Goal: Transaction & Acquisition: Purchase product/service

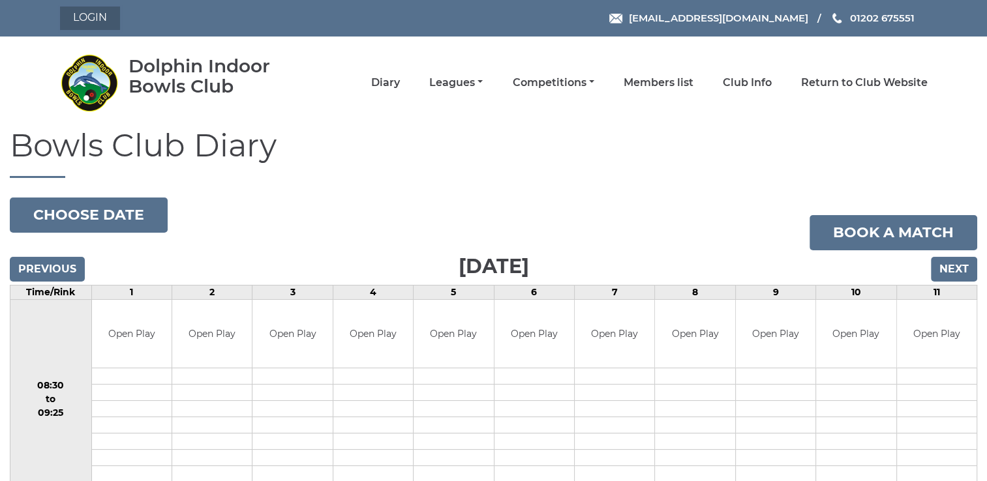
click at [102, 18] on link "Login" at bounding box center [90, 18] width 60 height 23
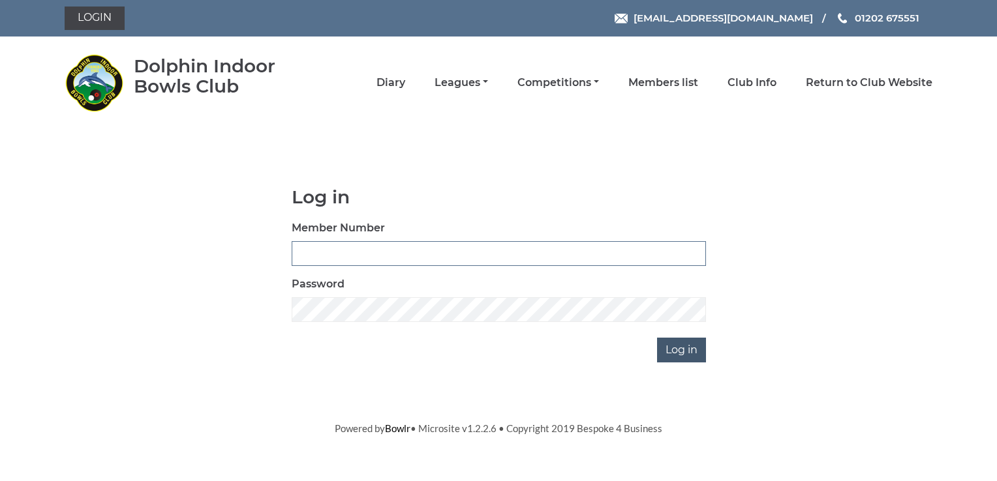
type input "4026"
click at [686, 351] on input "Log in" at bounding box center [681, 350] width 49 height 25
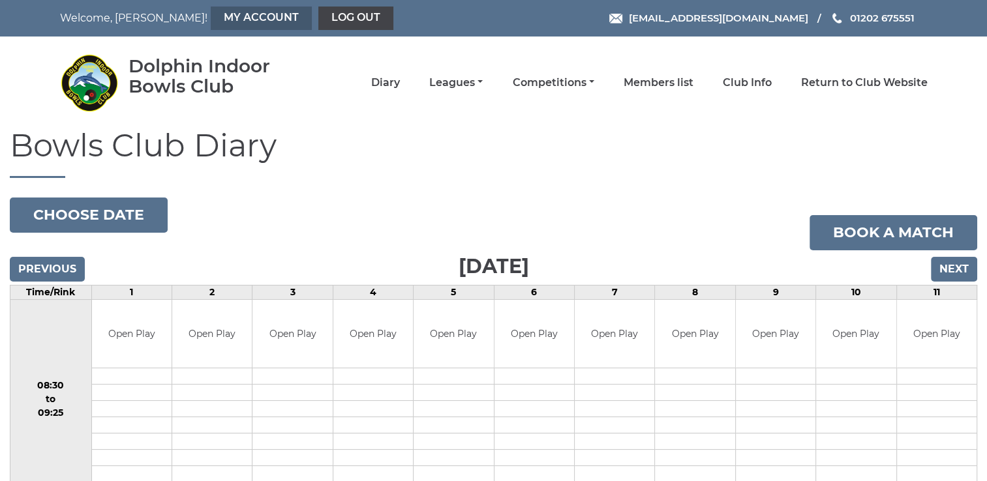
click at [211, 18] on link "My Account" at bounding box center [261, 18] width 101 height 23
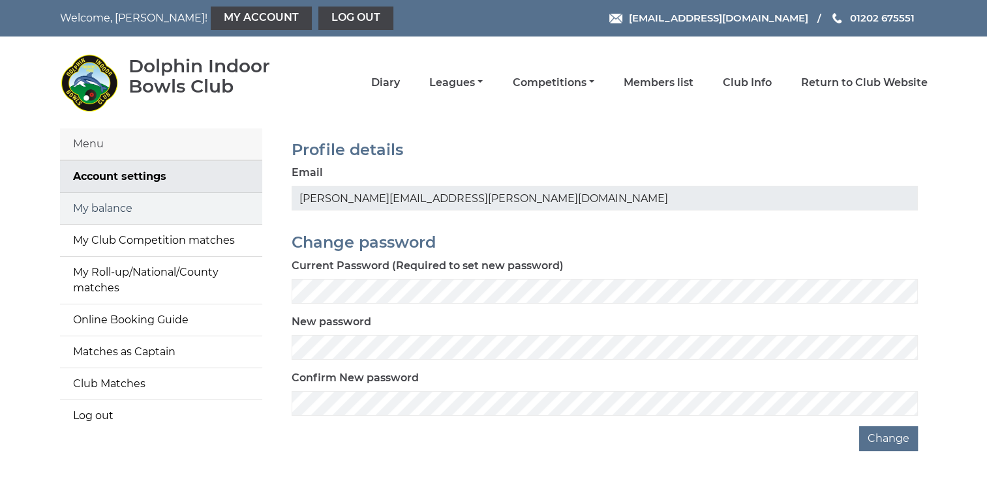
click at [105, 210] on link "My balance" at bounding box center [161, 208] width 202 height 31
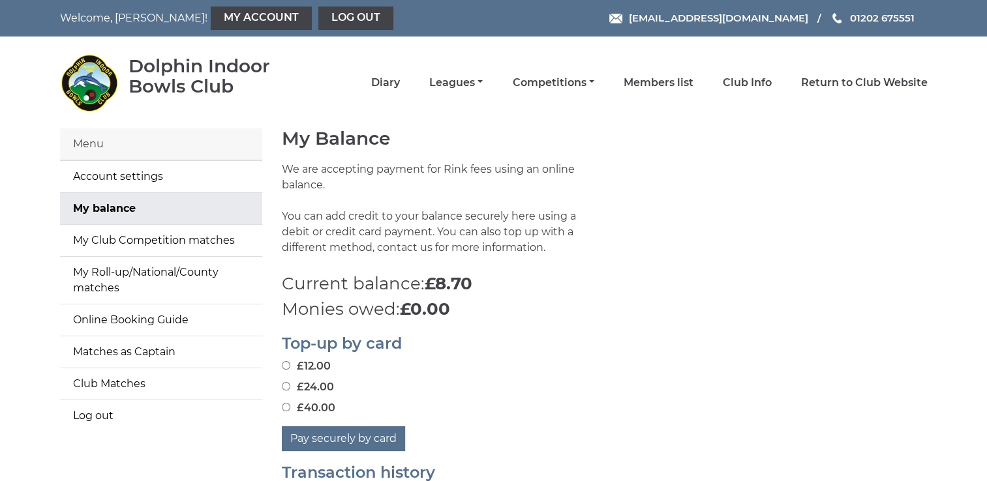
click at [288, 409] on input "£40.00" at bounding box center [286, 407] width 8 height 8
radio input "true"
click at [353, 443] on button "Pay securely by card" at bounding box center [343, 439] width 123 height 25
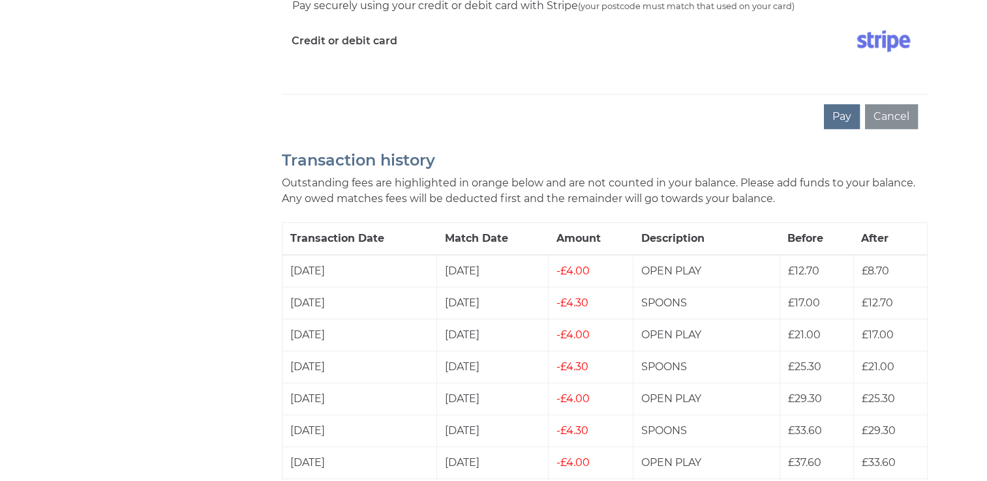
scroll to position [497, 0]
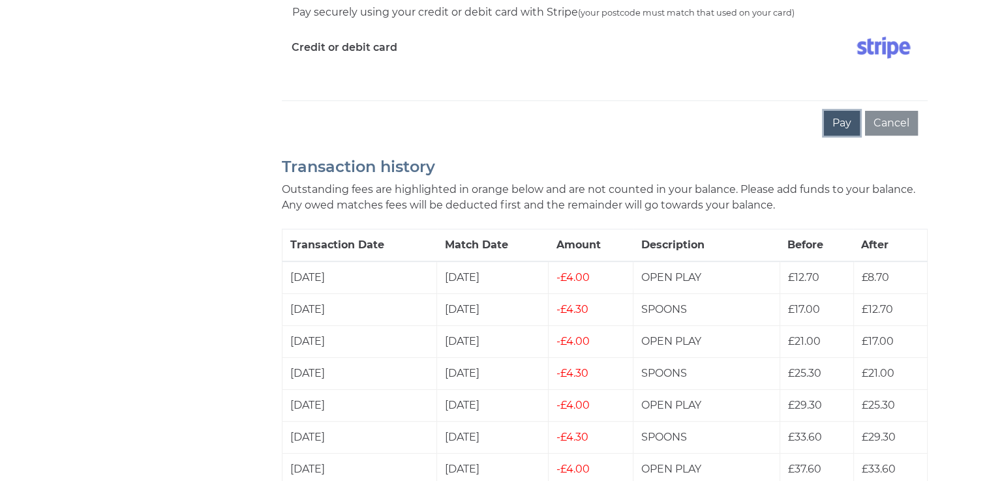
click at [841, 123] on button "Pay" at bounding box center [842, 123] width 36 height 25
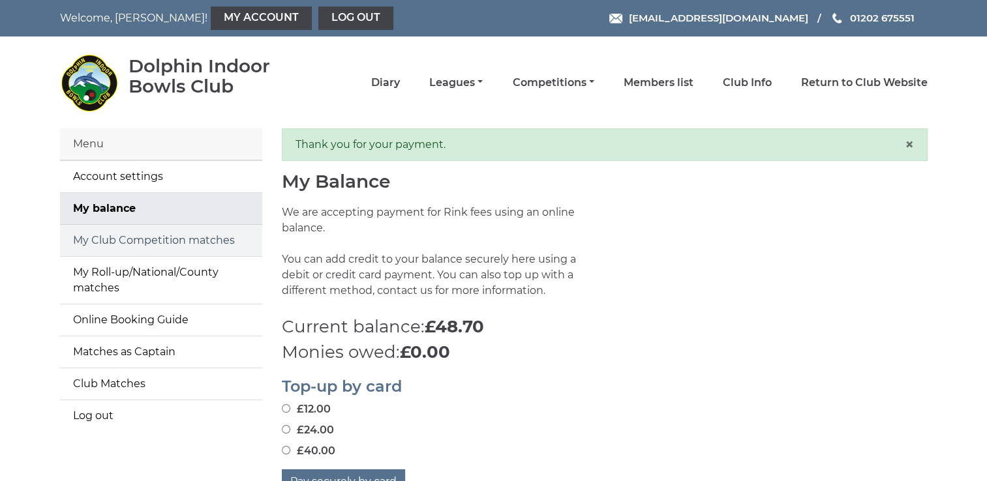
click at [209, 241] on link "My Club Competition matches" at bounding box center [161, 240] width 202 height 31
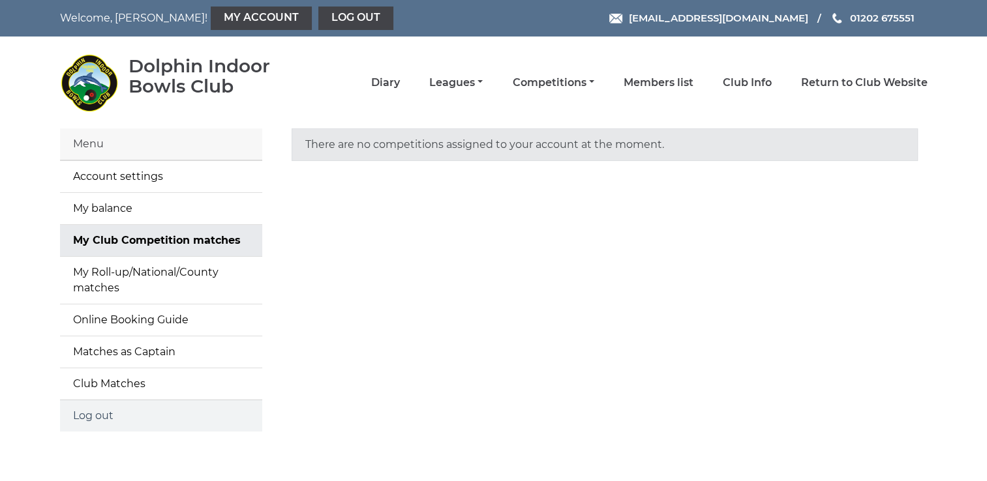
click at [102, 413] on link "Log out" at bounding box center [161, 415] width 202 height 31
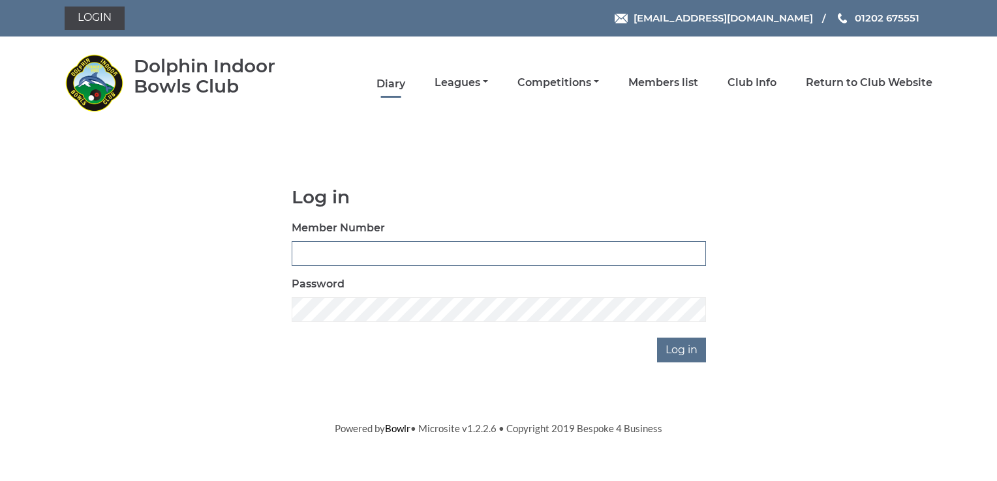
type input "4026"
click at [388, 84] on link "Diary" at bounding box center [390, 84] width 29 height 14
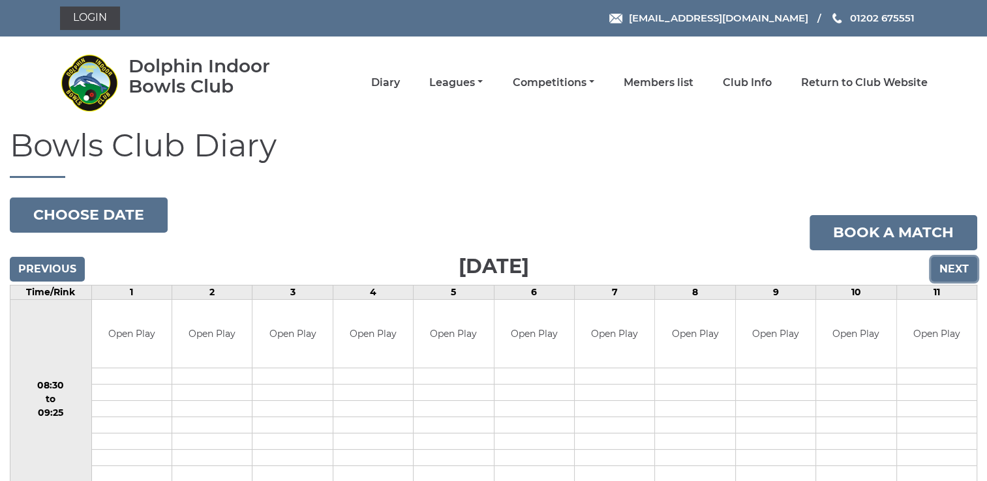
click at [942, 264] on input "Next" at bounding box center [954, 269] width 46 height 25
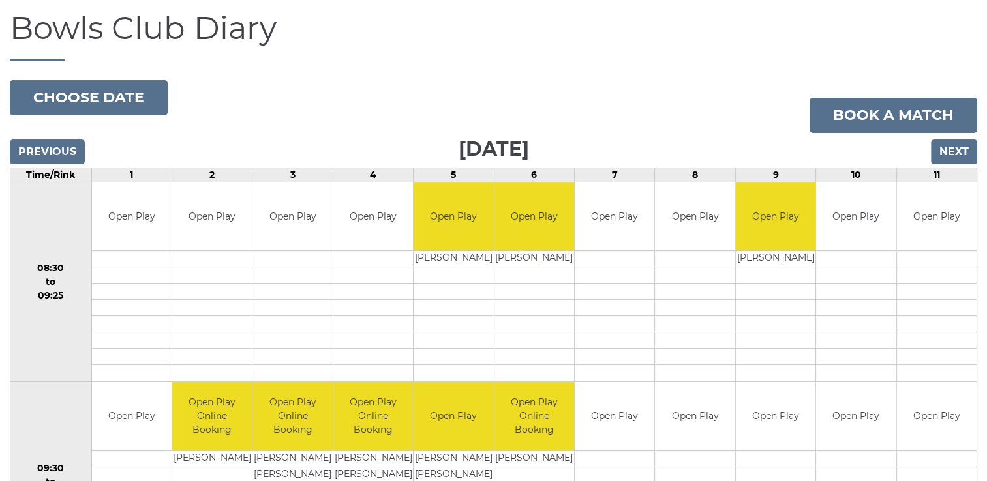
scroll to position [111, 0]
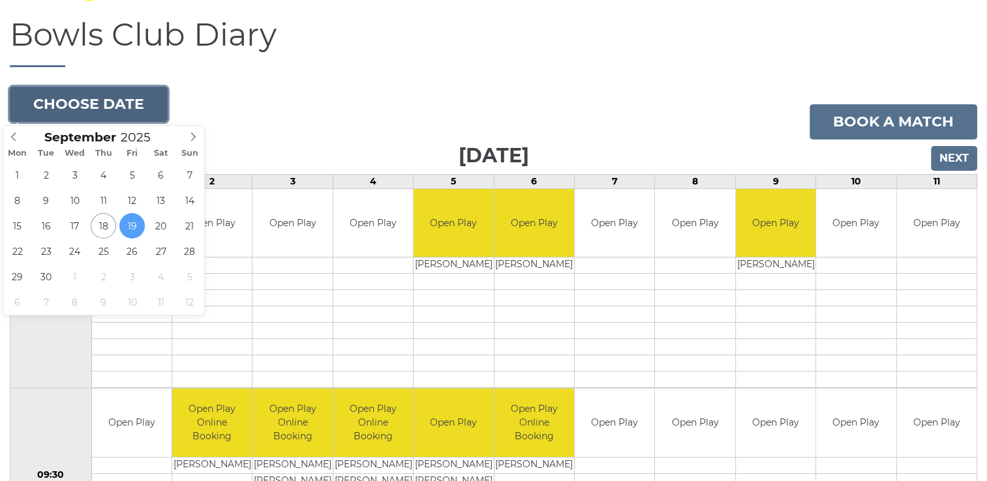
click at [101, 106] on button "Choose date" at bounding box center [89, 104] width 158 height 35
type input "2025-09-26"
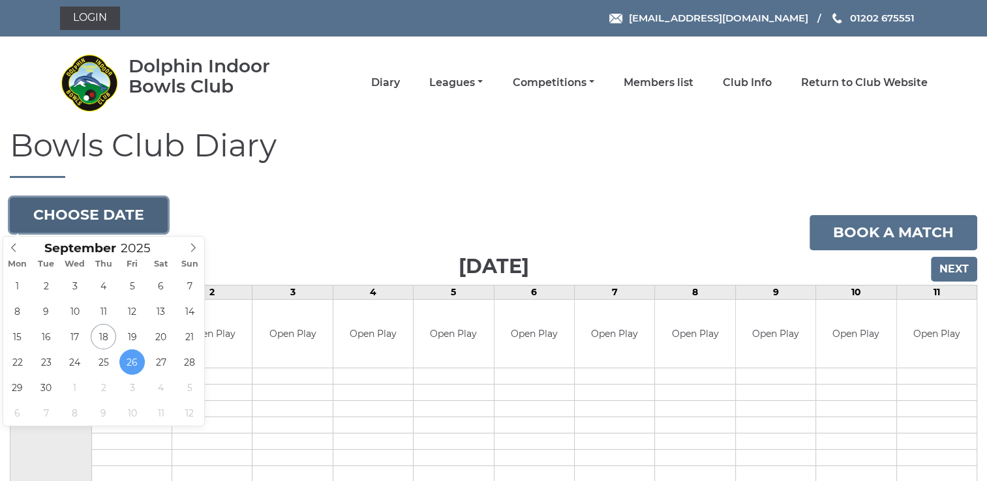
click at [89, 211] on button "Choose date" at bounding box center [89, 215] width 158 height 35
type input "2025-09-22"
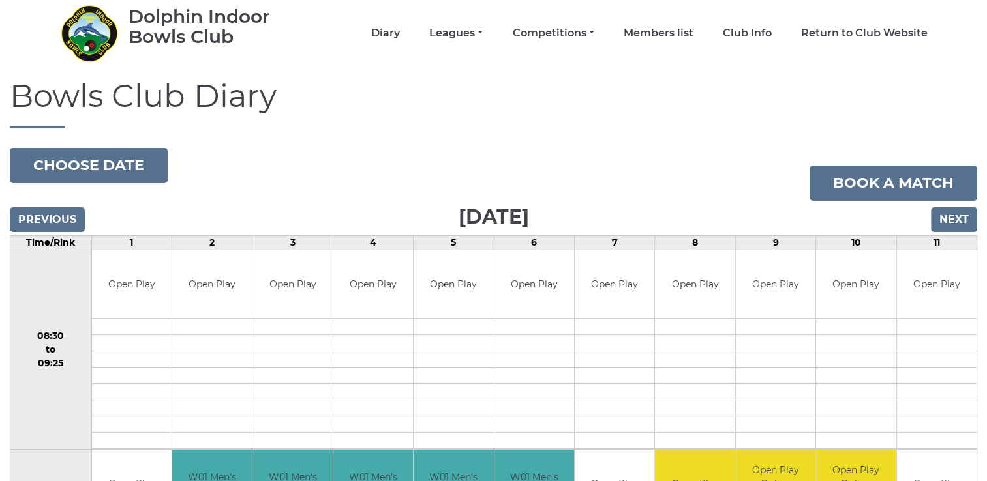
scroll to position [56, 0]
